Goal: Task Accomplishment & Management: Complete application form

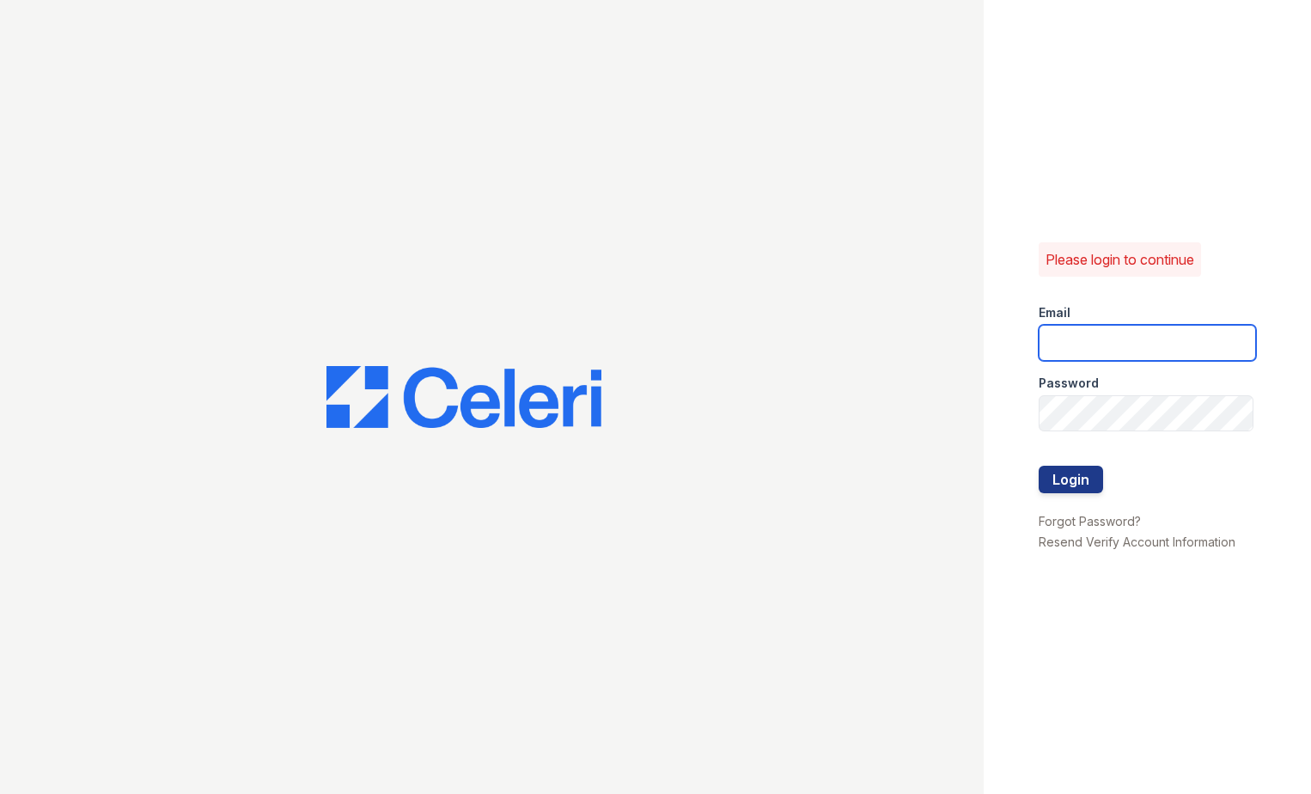
click at [1078, 349] on input "email" at bounding box center [1148, 343] width 218 height 36
type input "eknibb@trinity-pm.com"
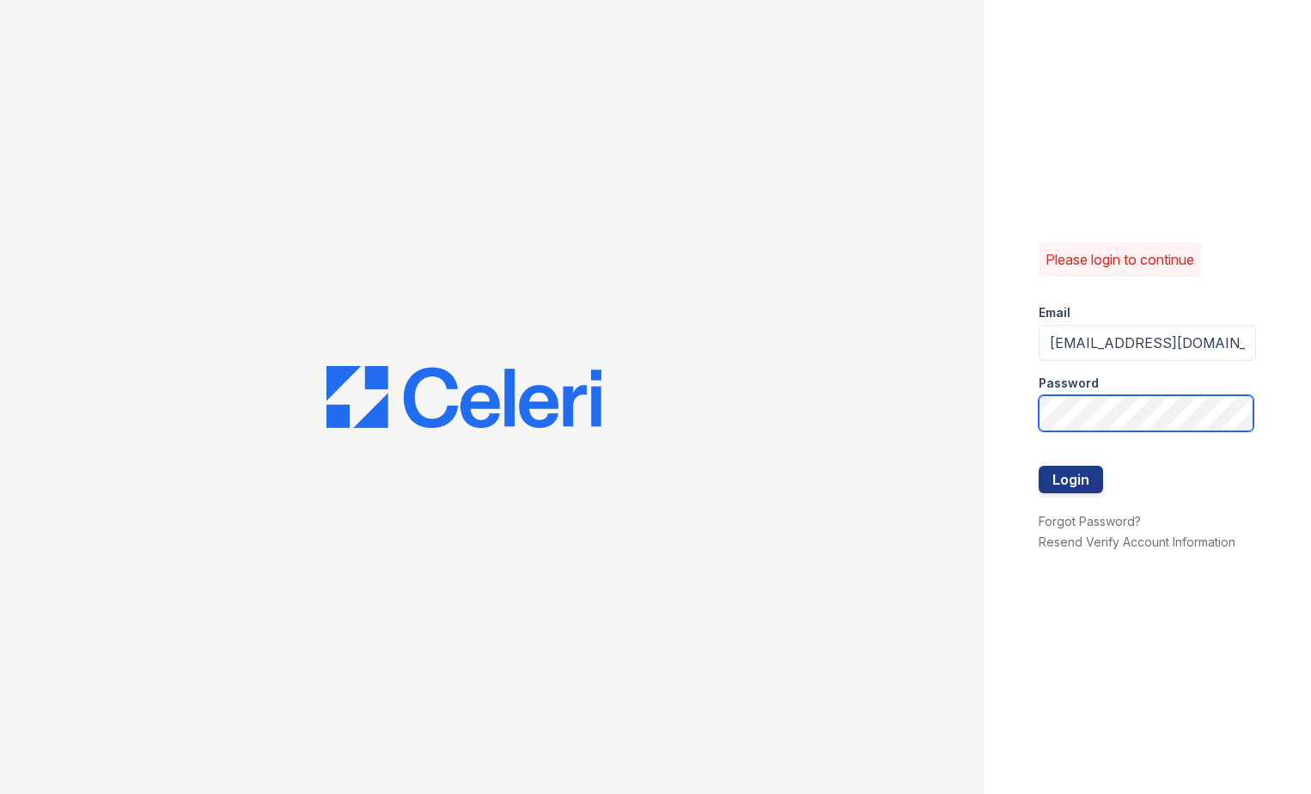
click at [1039, 466] on button "Login" at bounding box center [1071, 479] width 64 height 27
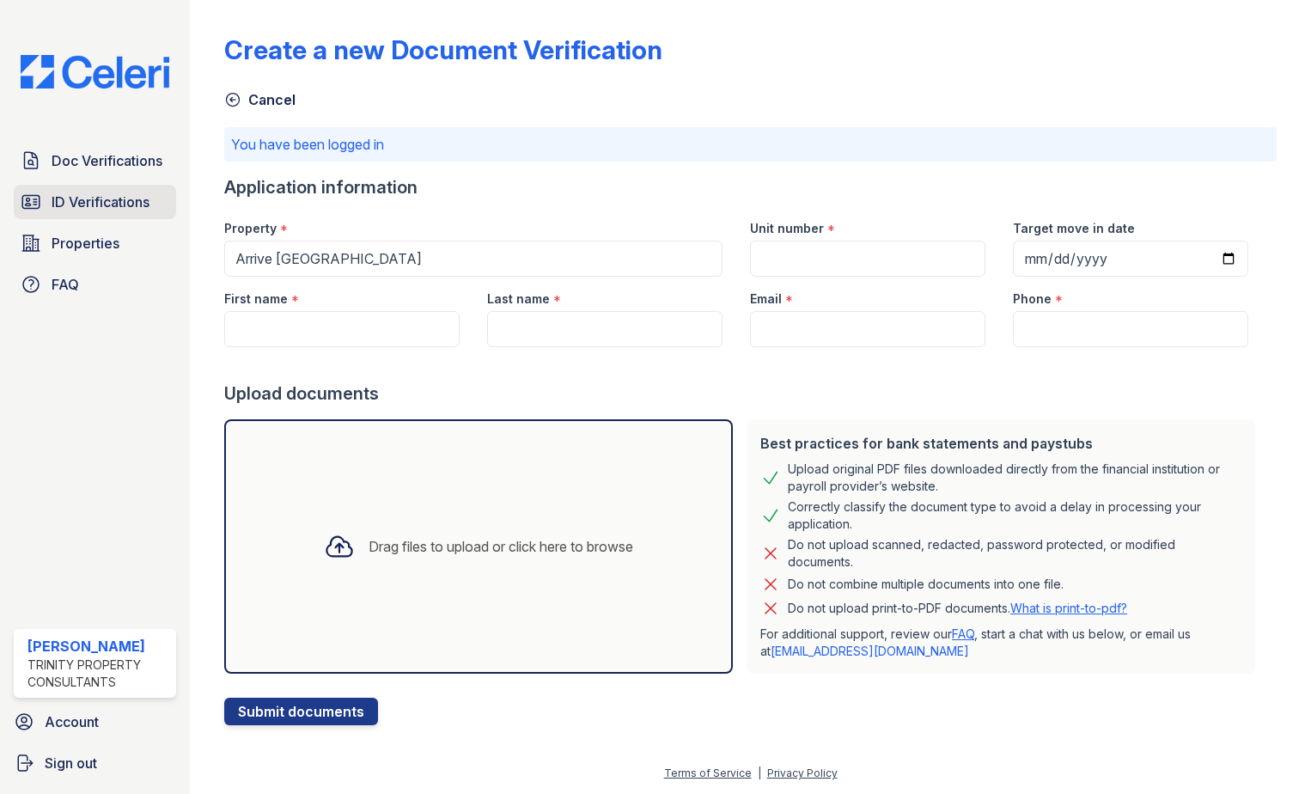
click at [86, 207] on span "ID Verifications" at bounding box center [101, 202] width 98 height 21
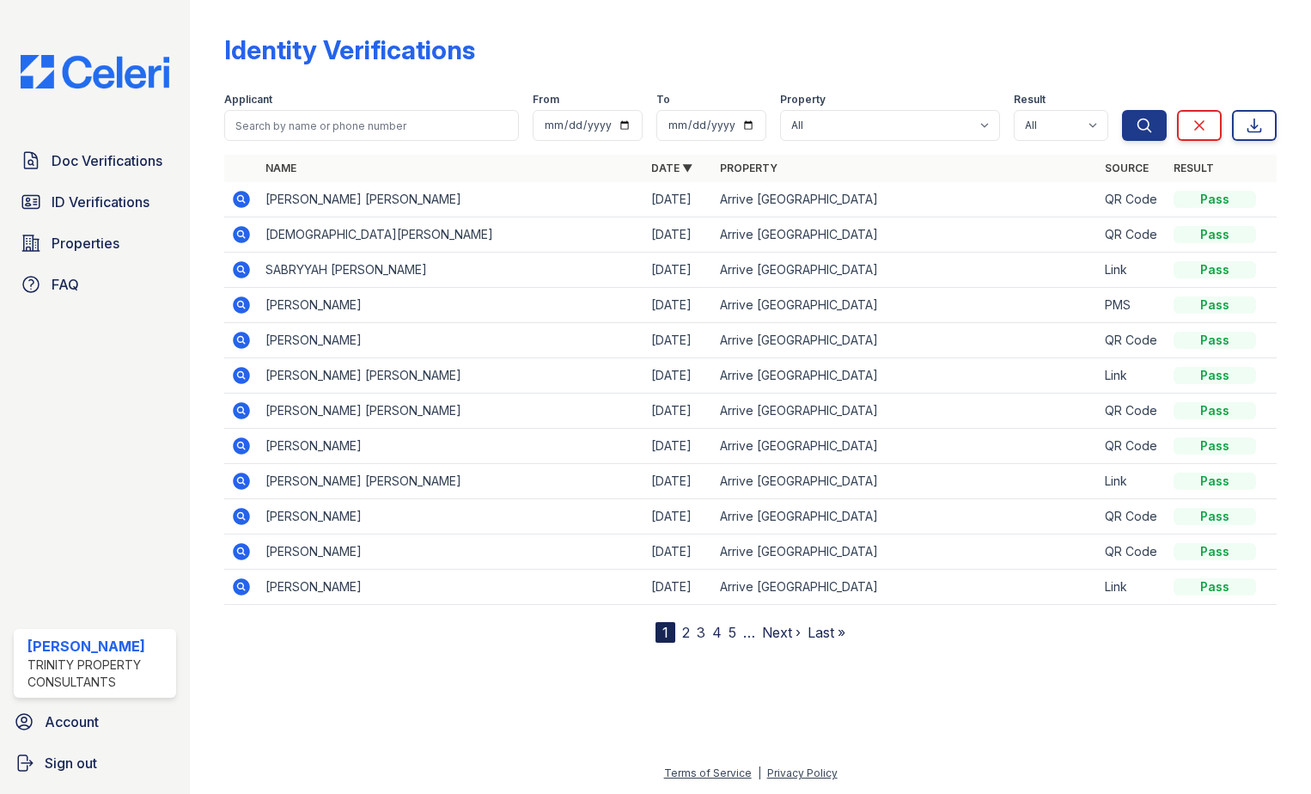
click at [289, 76] on div "Identity Verifications" at bounding box center [750, 56] width 1053 height 45
click at [102, 194] on span "ID Verifications" at bounding box center [101, 202] width 98 height 21
click at [96, 162] on span "Doc Verifications" at bounding box center [107, 160] width 111 height 21
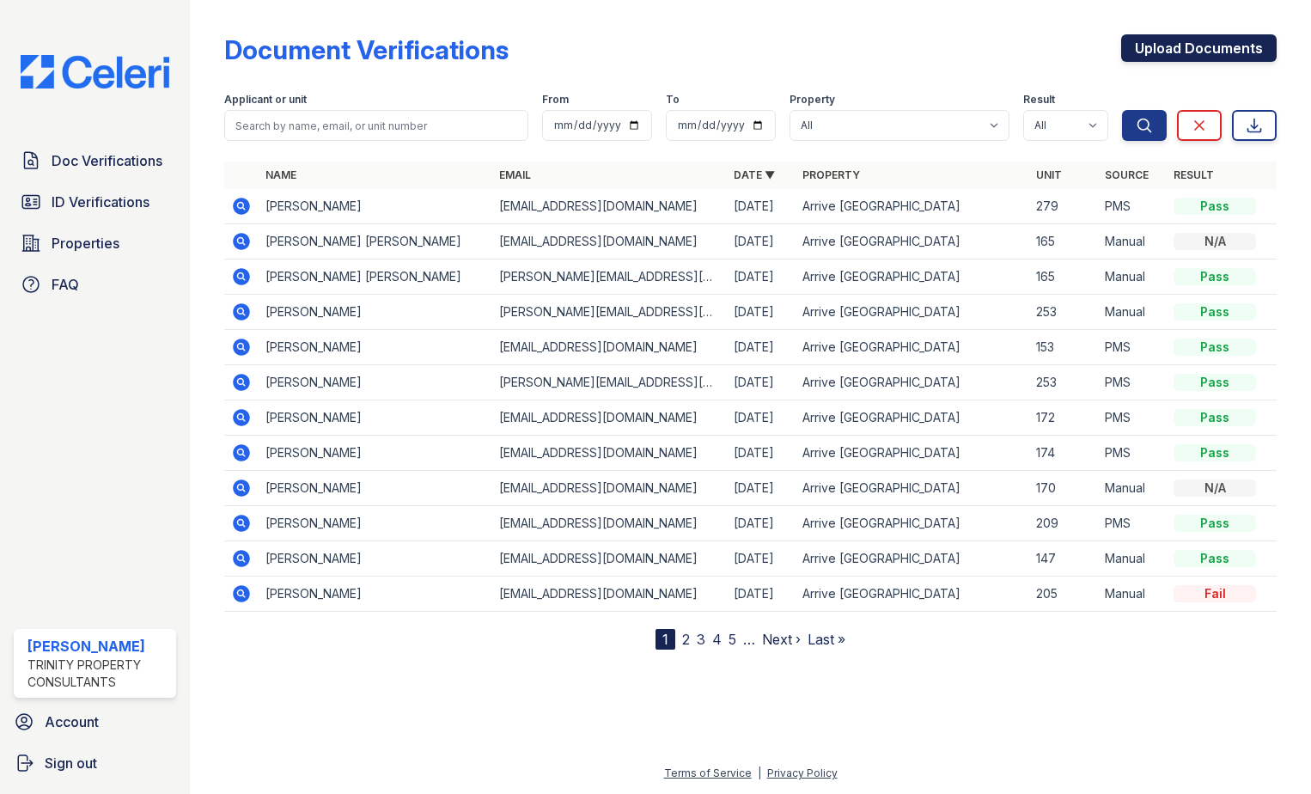
click at [1164, 41] on link "Upload Documents" at bounding box center [1199, 47] width 156 height 27
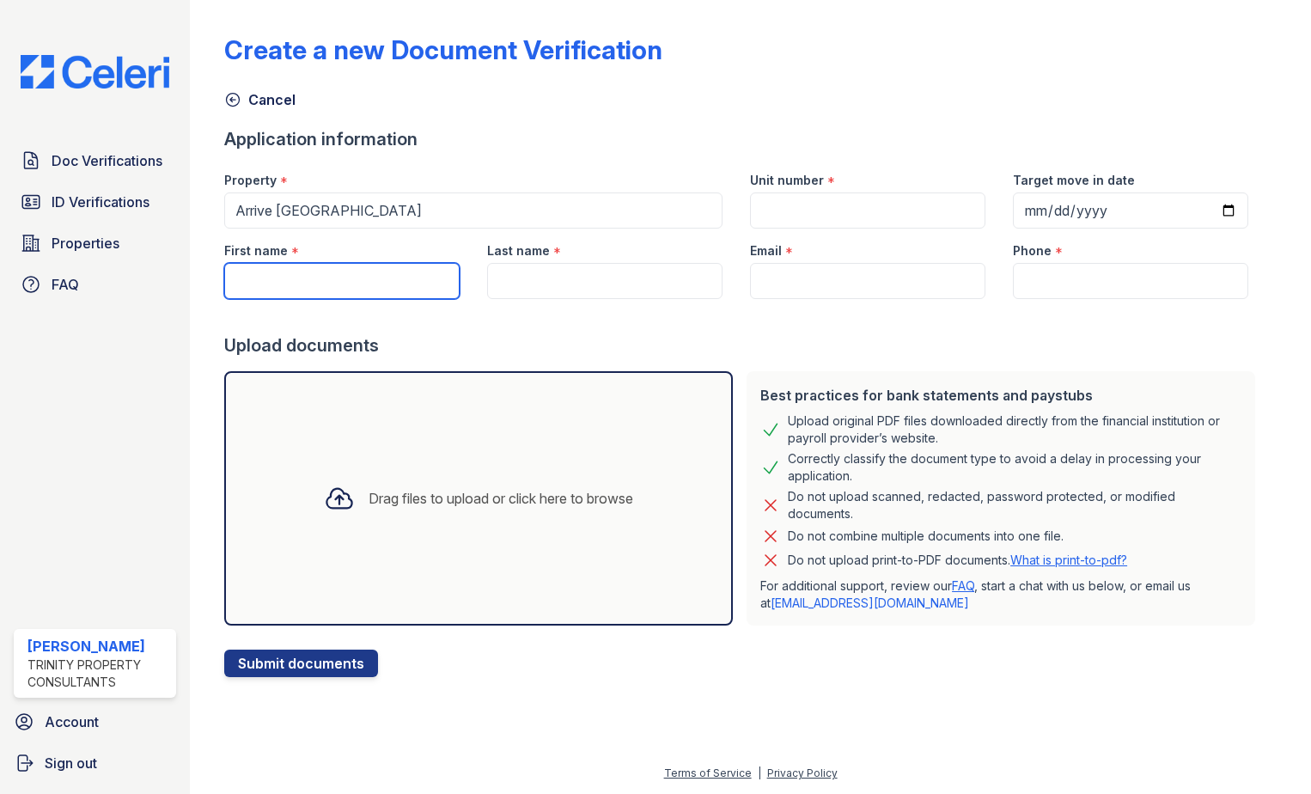
click at [331, 286] on input "First name" at bounding box center [341, 281] width 235 height 36
type input "[PERSON_NAME]"
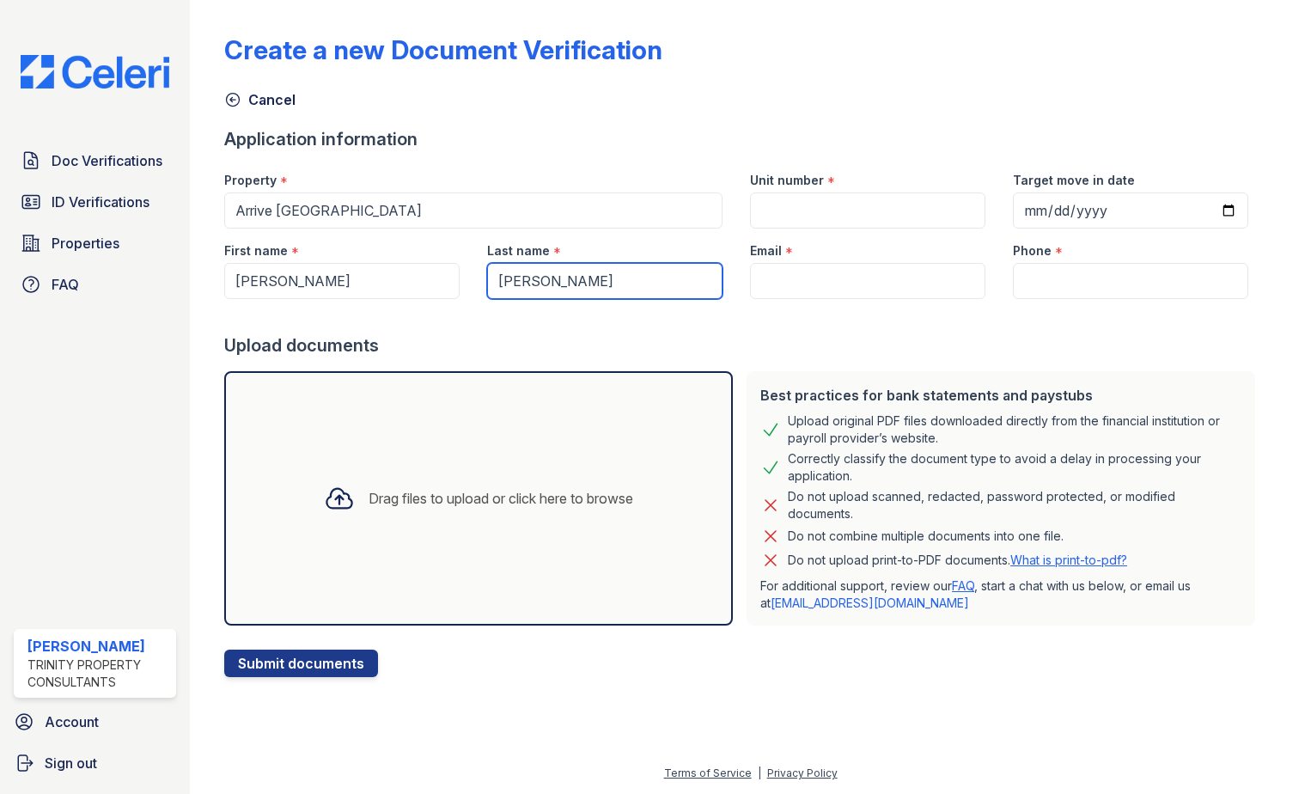
type input "[PERSON_NAME]"
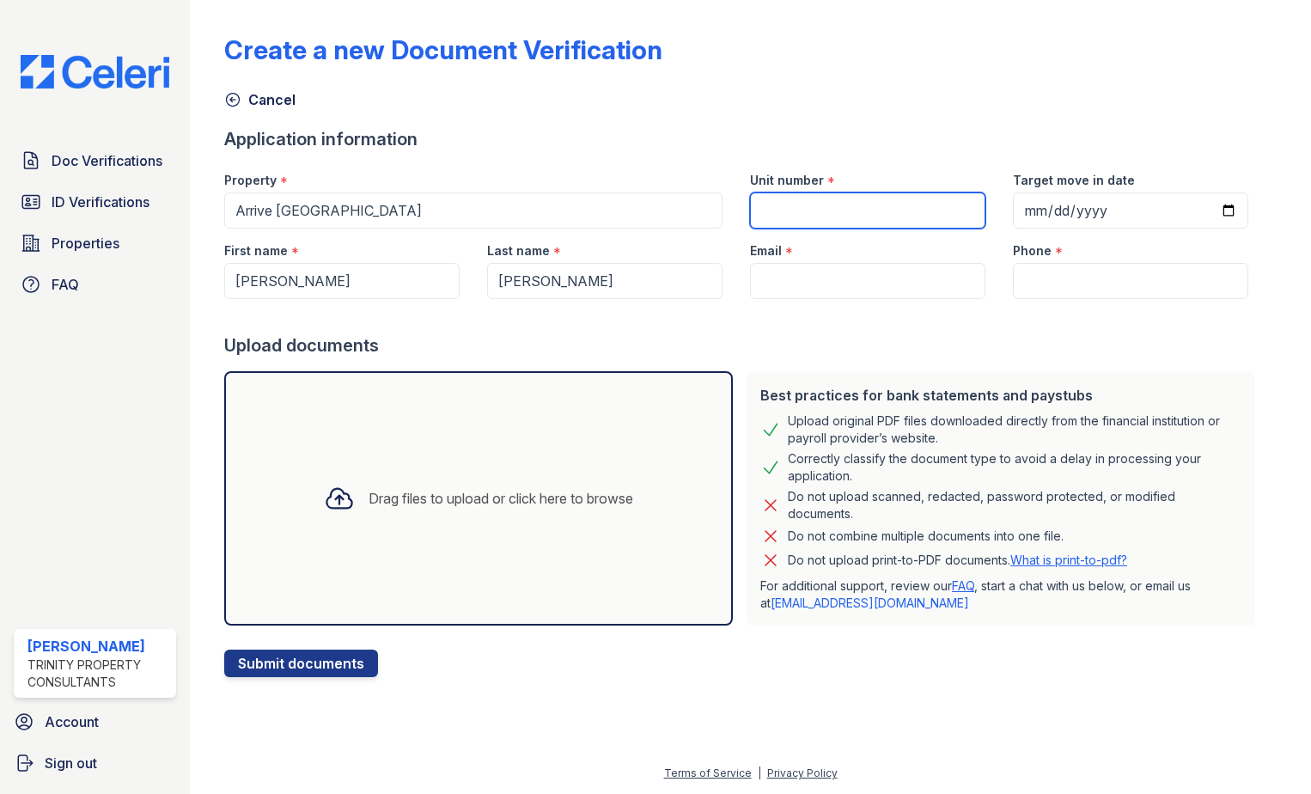
click at [813, 213] on input "Unit number" at bounding box center [867, 210] width 235 height 36
type input "172"
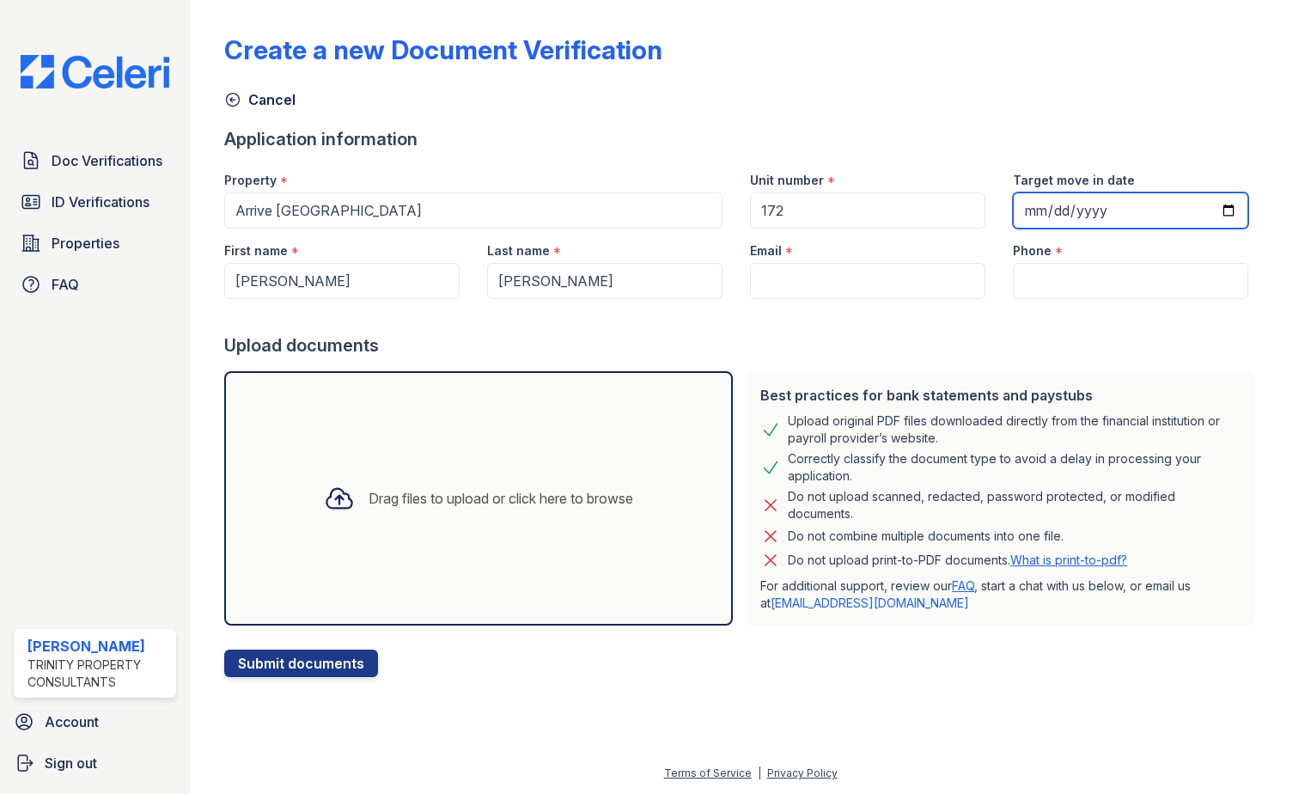
click at [1210, 208] on input "Target move in date" at bounding box center [1130, 210] width 235 height 36
type input "2025-08-26"
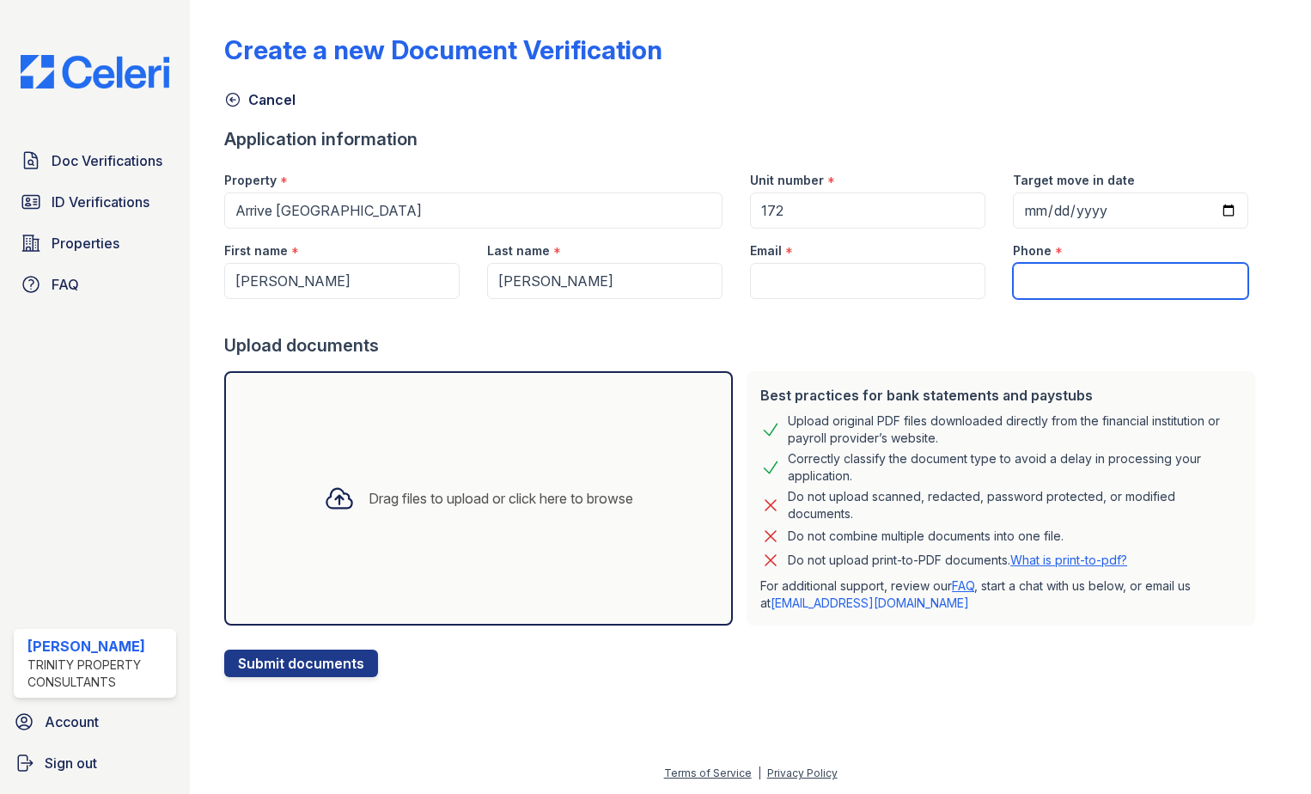
click at [1032, 278] on input "Phone" at bounding box center [1130, 281] width 235 height 36
paste input "707-367-0094"
click at [1041, 278] on input "707-367-0094" at bounding box center [1130, 281] width 235 height 36
type input "7073670094"
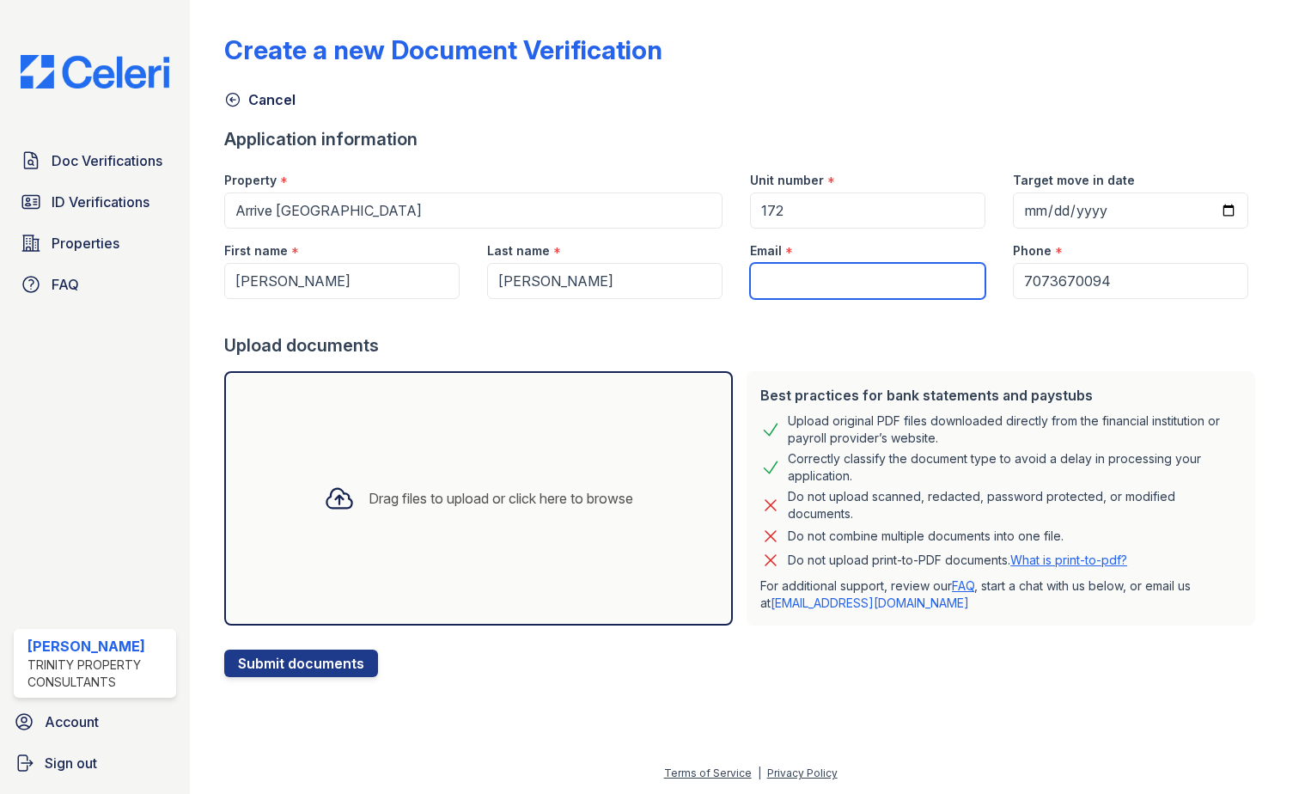
click at [857, 281] on input "Email" at bounding box center [867, 281] width 235 height 36
paste input "osetorres0207"
type input "osetorres0207@yahoo.com"
click at [751, 74] on div "Create a new Document Verification" at bounding box center [750, 56] width 1053 height 45
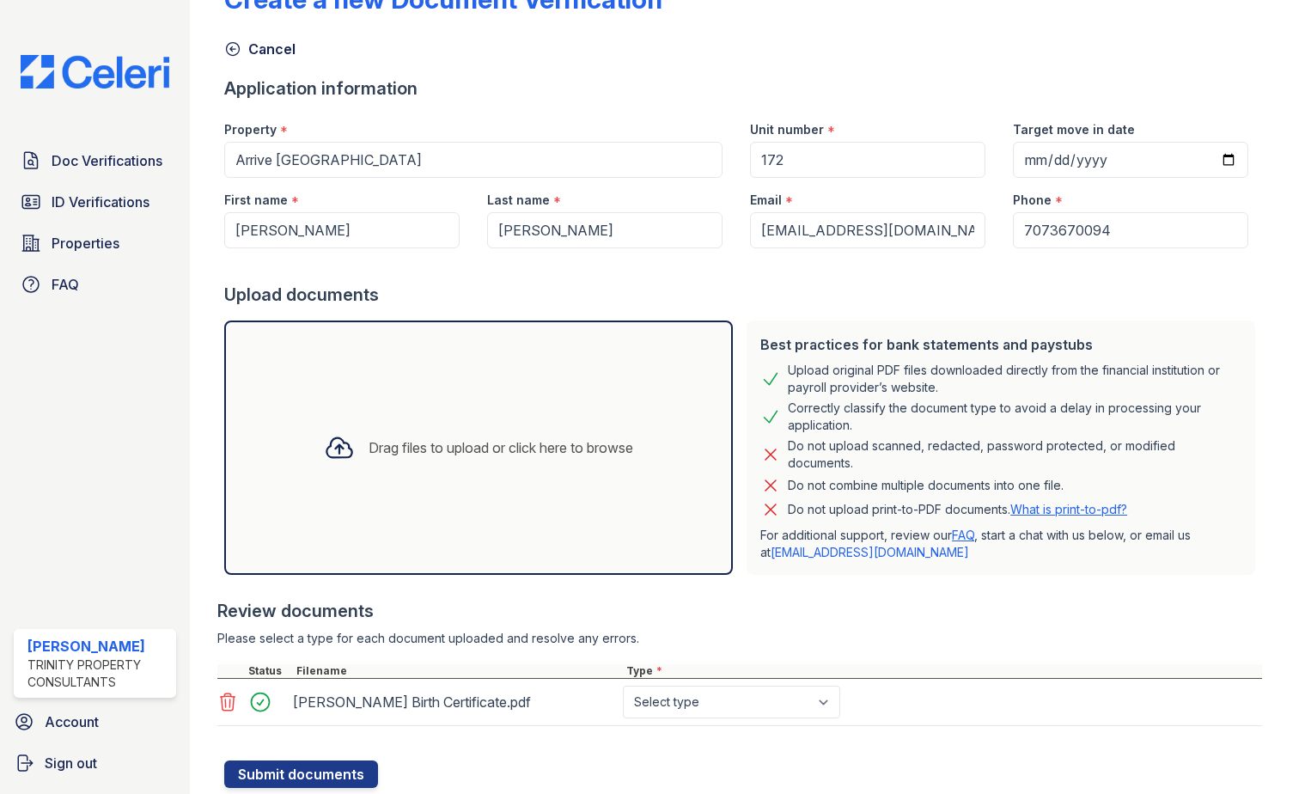
scroll to position [103, 0]
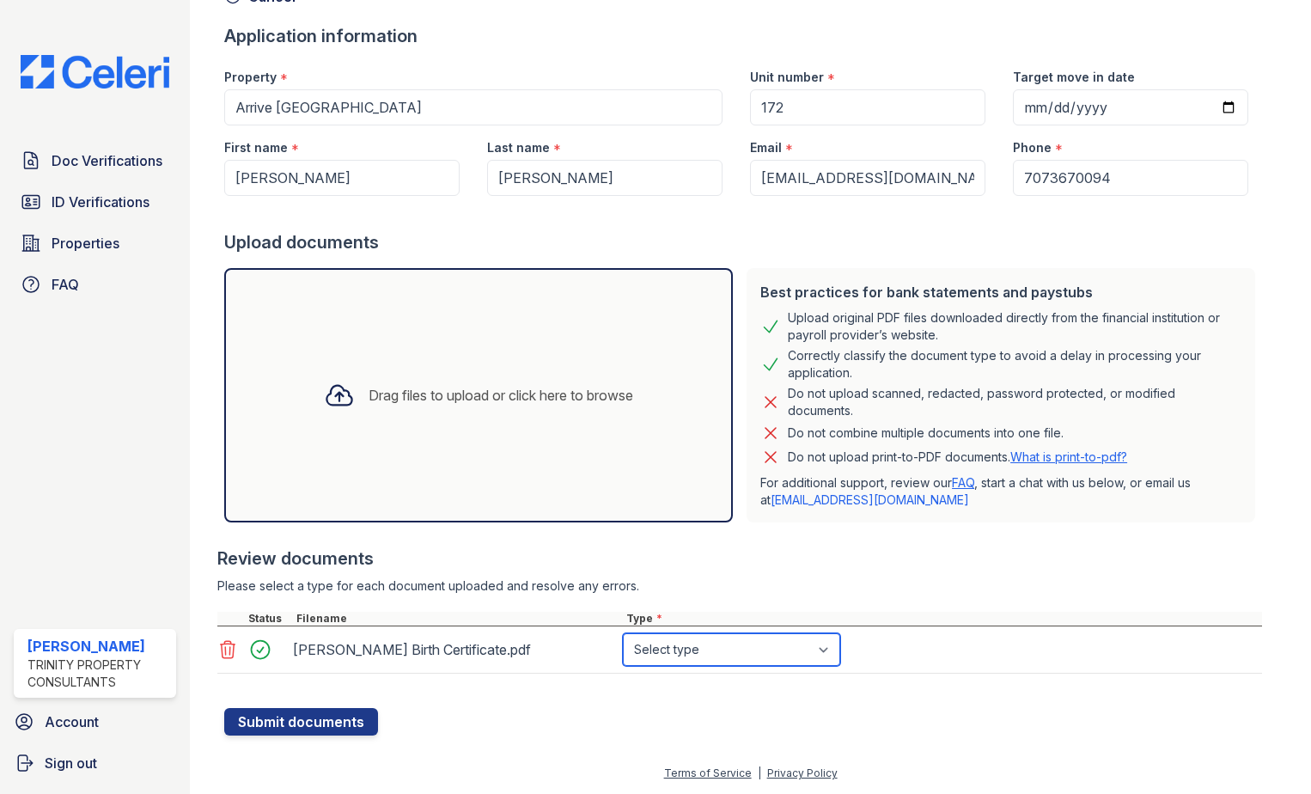
click at [661, 641] on select "Select type Paystub Bank Statement Offer Letter Tax Documents Benefit Award Let…" at bounding box center [731, 649] width 217 height 33
select select "other"
click at [623, 633] on select "Select type Paystub Bank Statement Offer Letter Tax Documents Benefit Award Let…" at bounding box center [731, 649] width 217 height 33
click at [568, 727] on form "Application information Property * Arrive Sonoma Ridge Unit number * 172 Target…" at bounding box center [743, 379] width 1038 height 711
click at [342, 723] on button "Submit documents" at bounding box center [301, 721] width 154 height 27
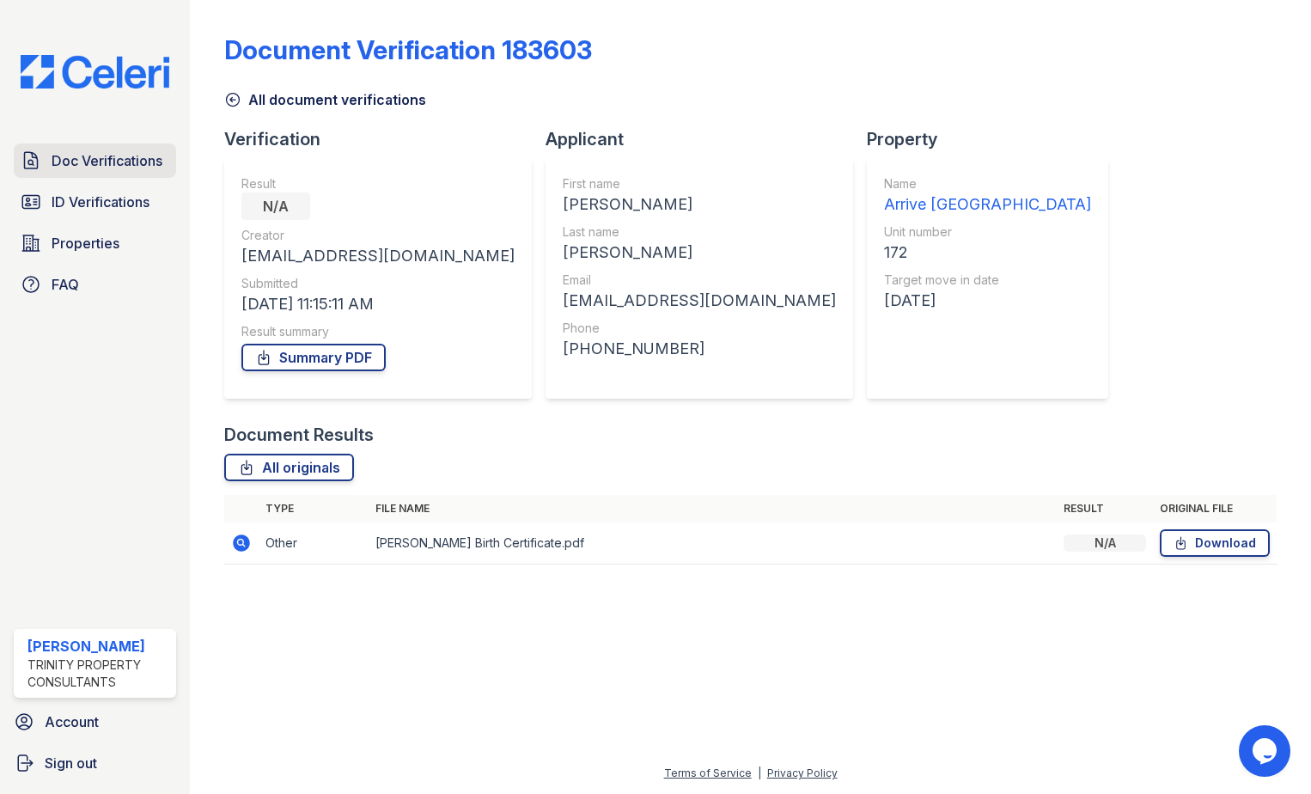
click at [87, 162] on span "Doc Verifications" at bounding box center [107, 160] width 111 height 21
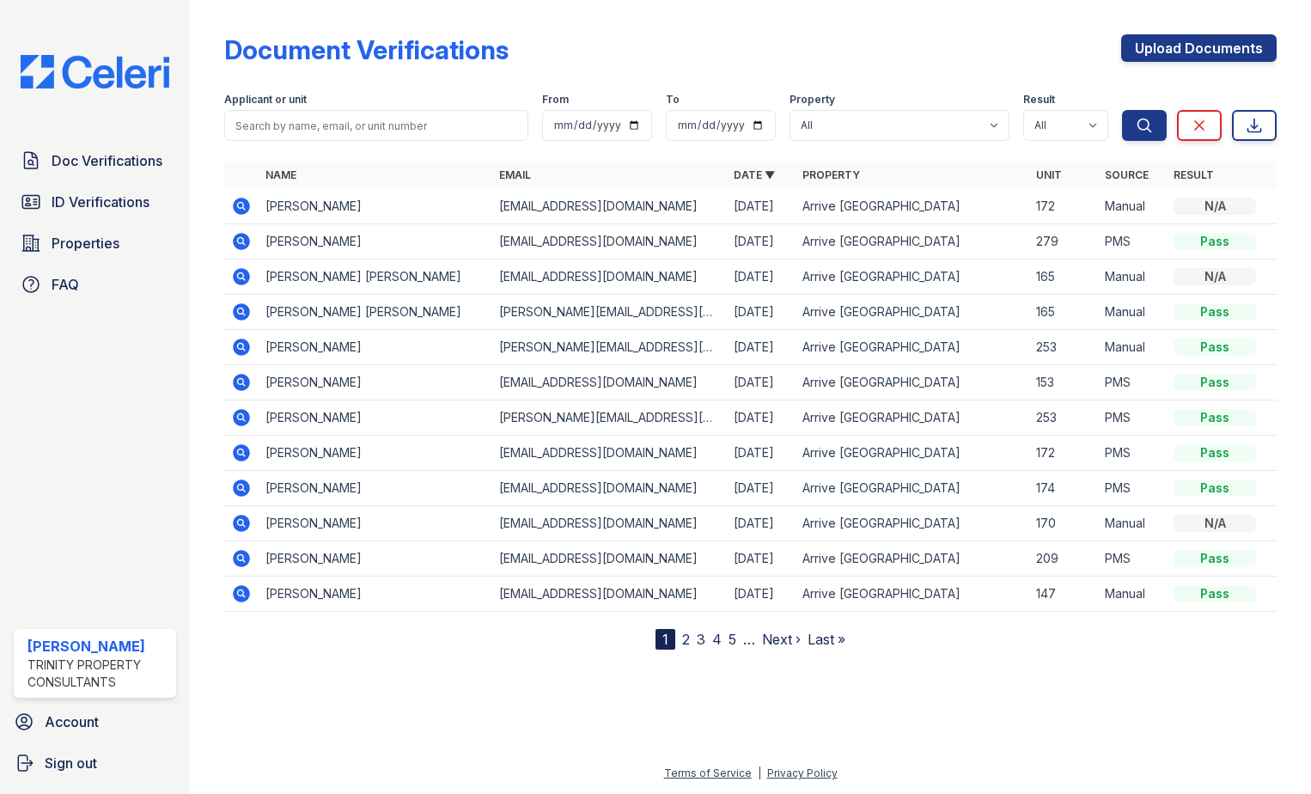
click at [242, 457] on icon at bounding box center [241, 452] width 17 height 17
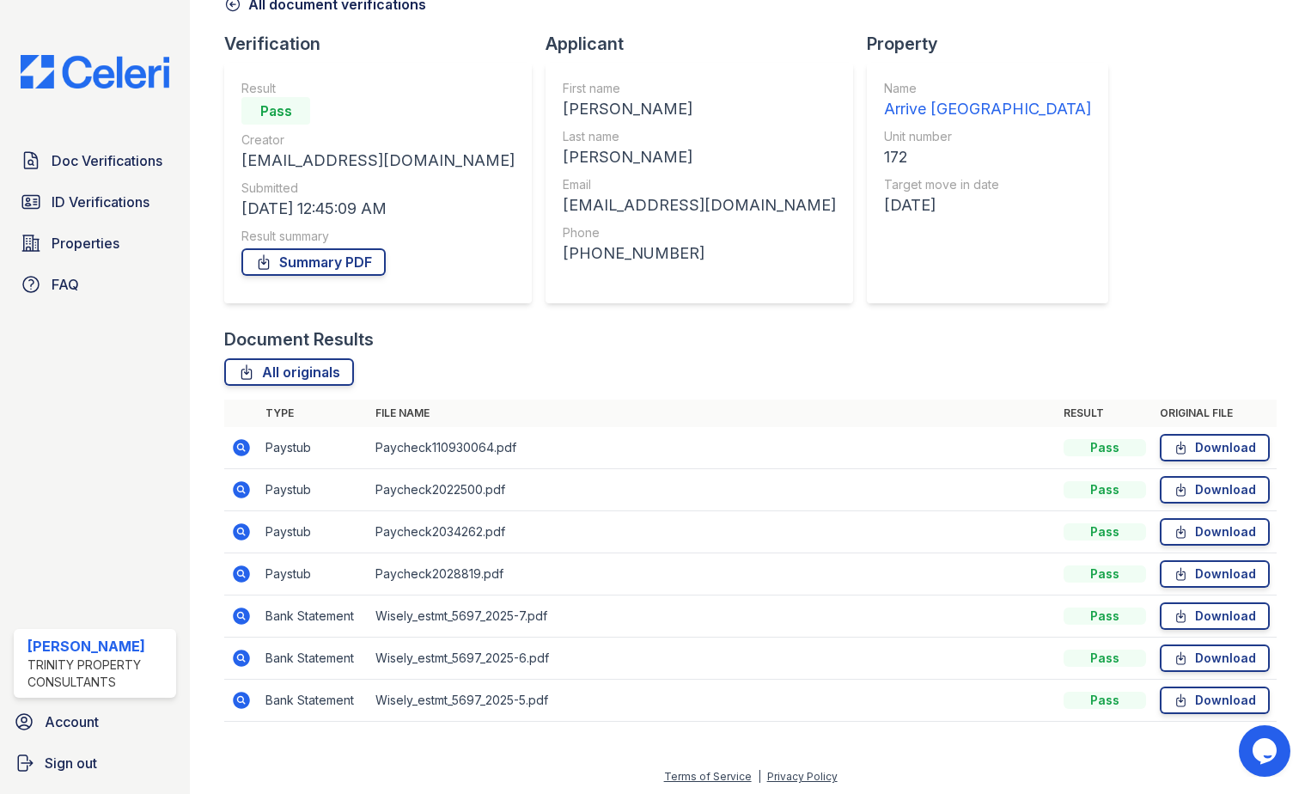
scroll to position [99, 0]
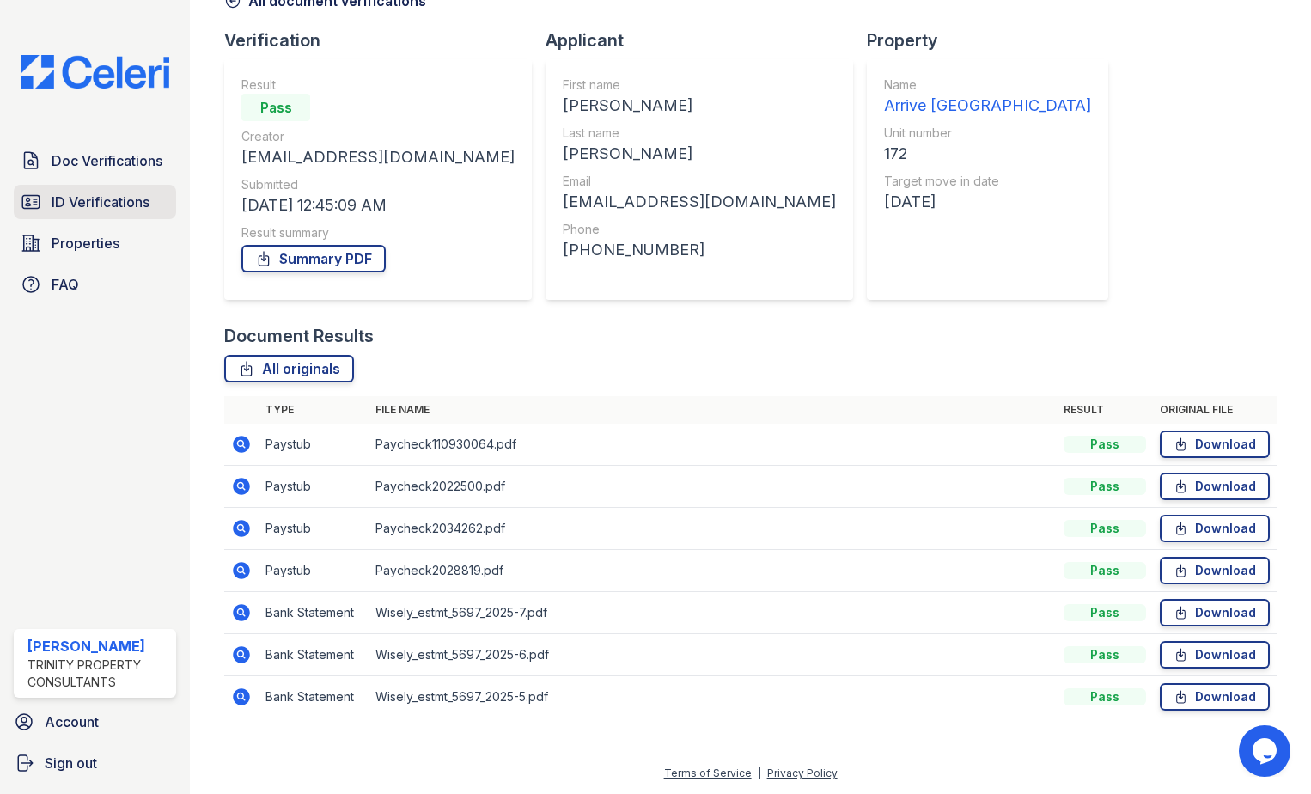
drag, startPoint x: 115, startPoint y: 210, endPoint x: 110, endPoint y: 199, distance: 11.5
click at [114, 207] on span "ID Verifications" at bounding box center [101, 202] width 98 height 21
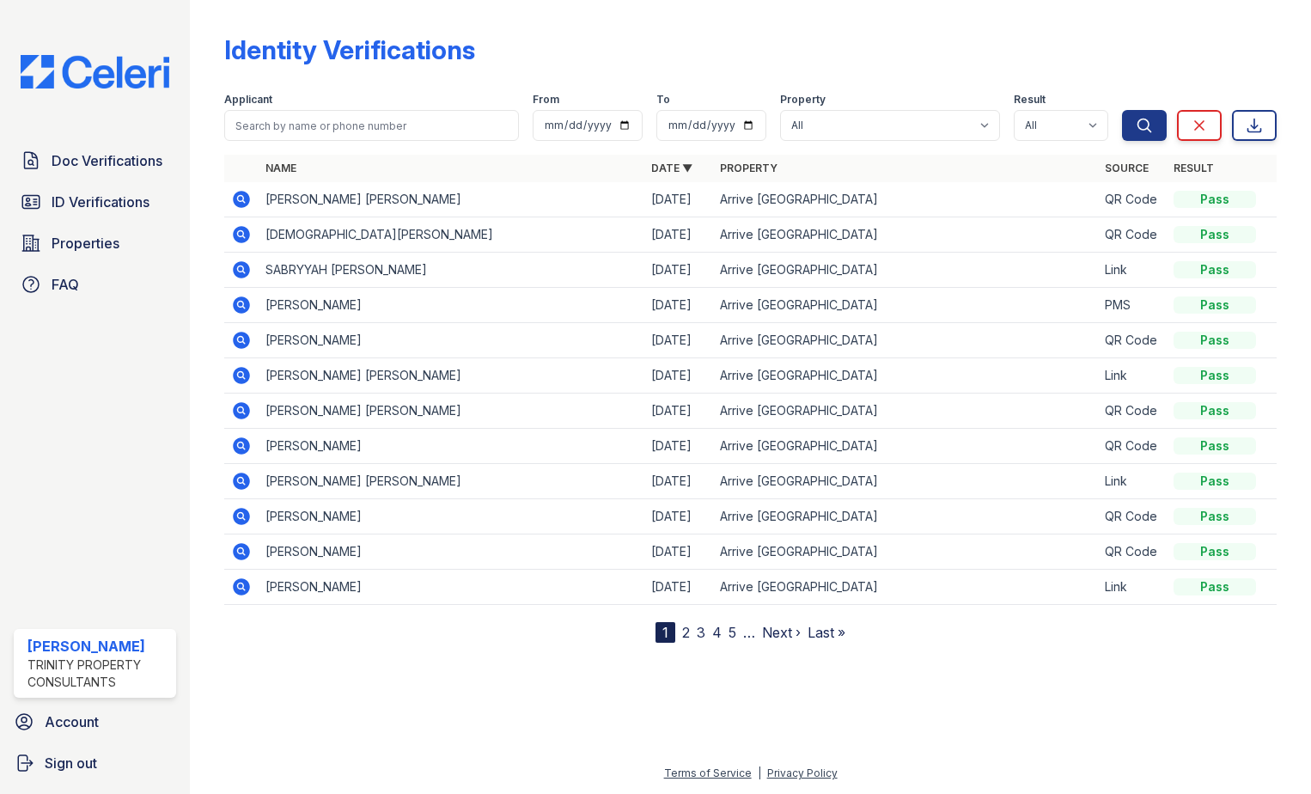
click at [683, 631] on link "2" at bounding box center [686, 632] width 8 height 17
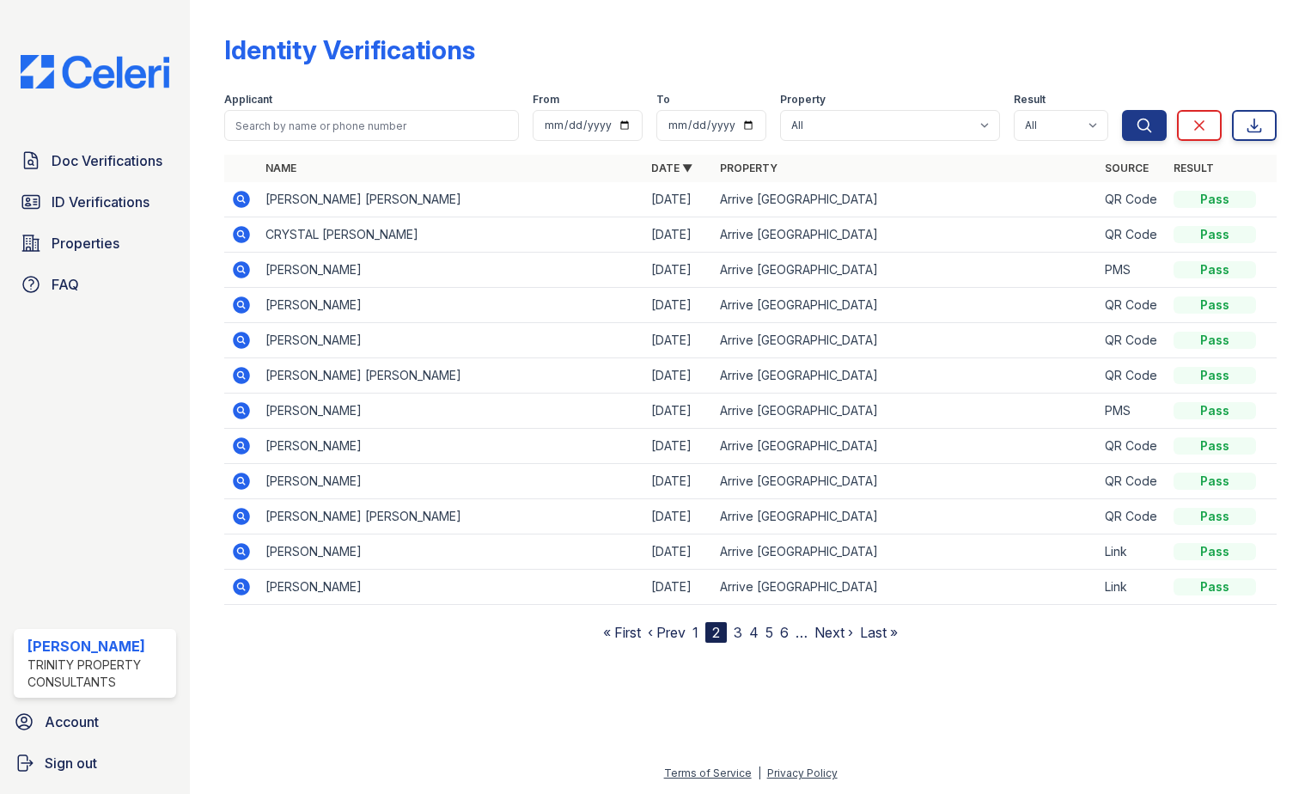
click at [739, 632] on link "3" at bounding box center [738, 632] width 9 height 17
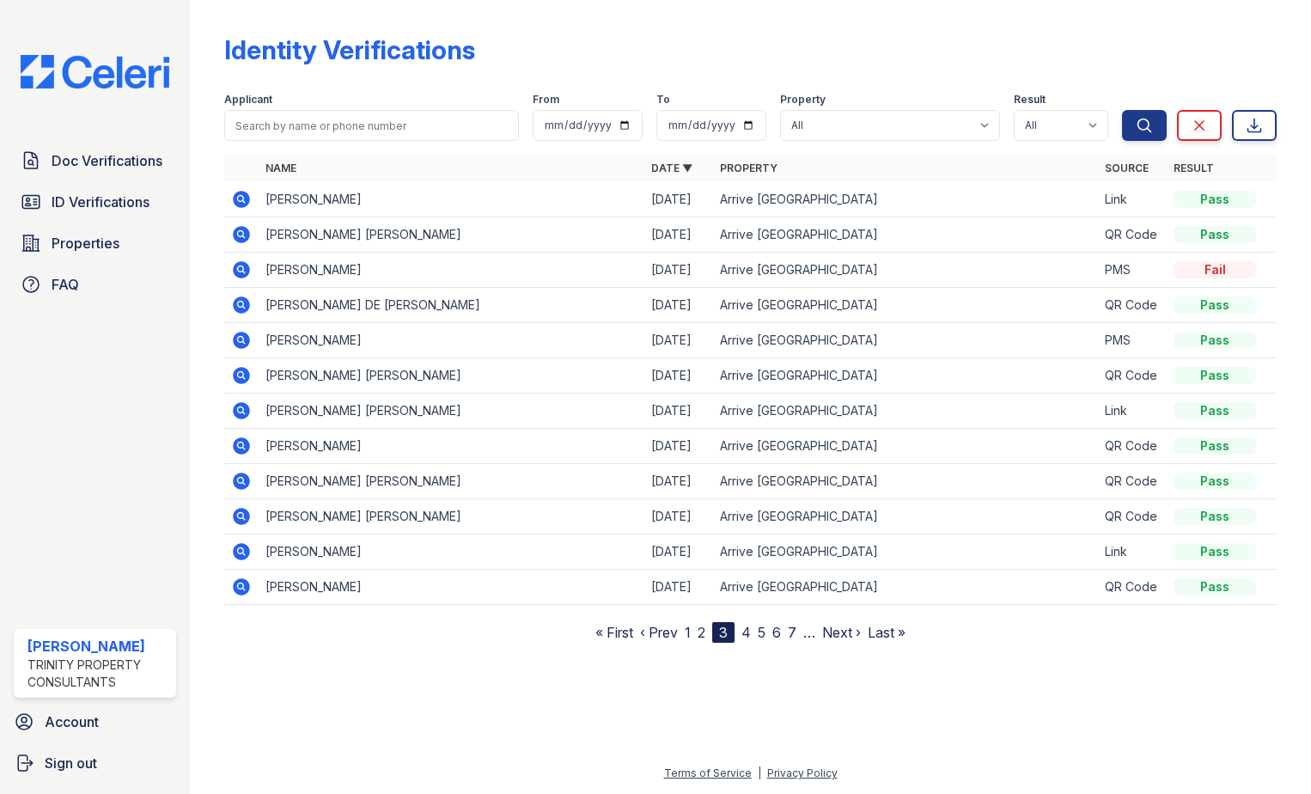
click at [245, 273] on icon at bounding box center [241, 269] width 21 height 21
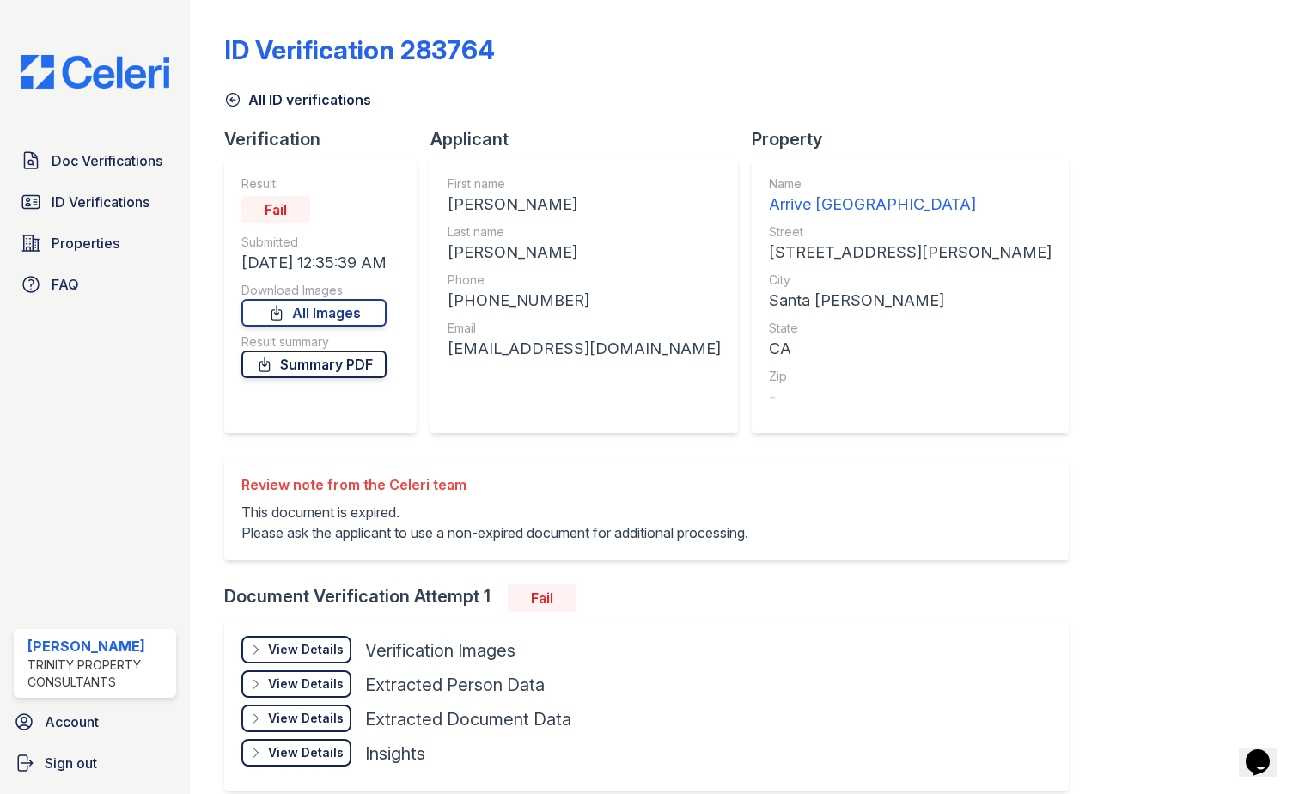
click at [331, 368] on link "Summary PDF" at bounding box center [313, 364] width 145 height 27
